Goal: Communication & Community: Answer question/provide support

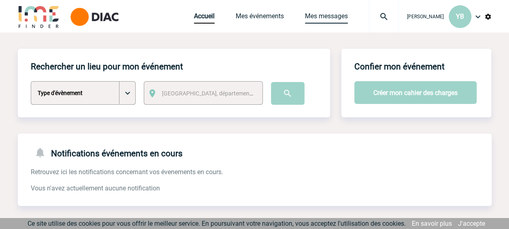
click at [309, 18] on link "Mes messages" at bounding box center [326, 17] width 43 height 11
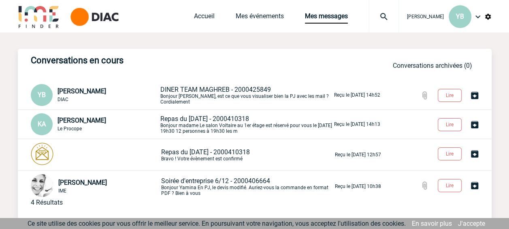
click at [204, 88] on span "DINER TEAM MAGHREB - 2000425849" at bounding box center [215, 90] width 111 height 8
